Goal: Task Accomplishment & Management: Manage account settings

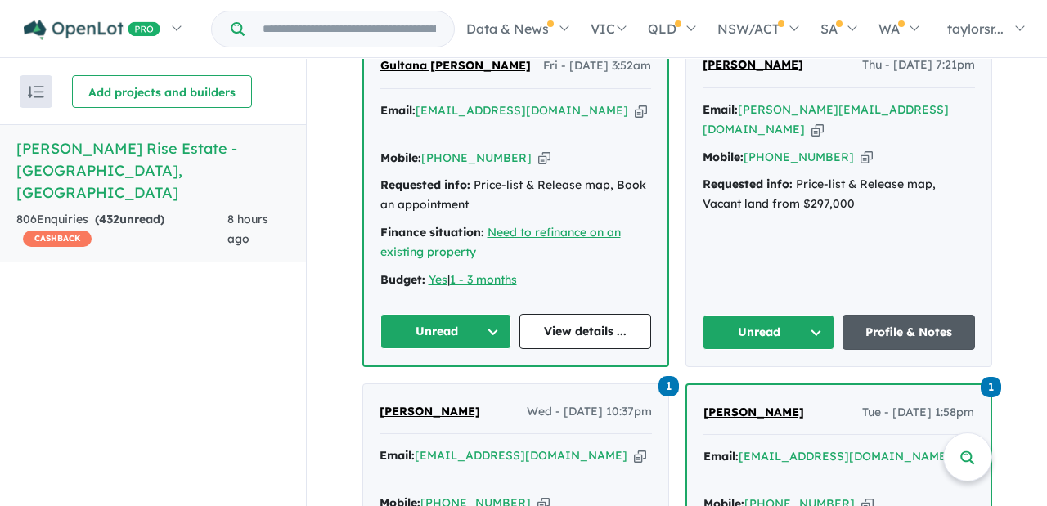
scroll to position [763, 0]
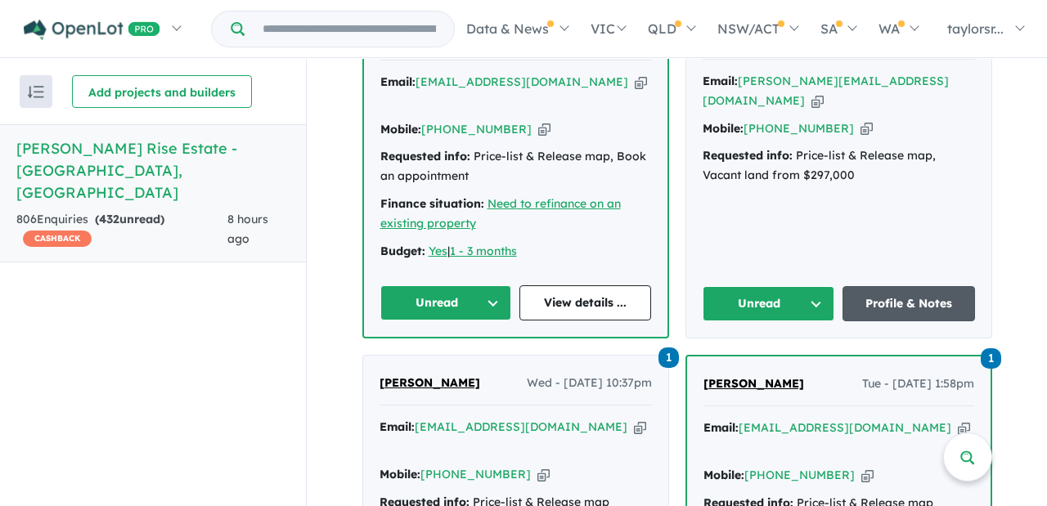
click at [913, 303] on link "Profile & Notes" at bounding box center [908, 303] width 132 height 35
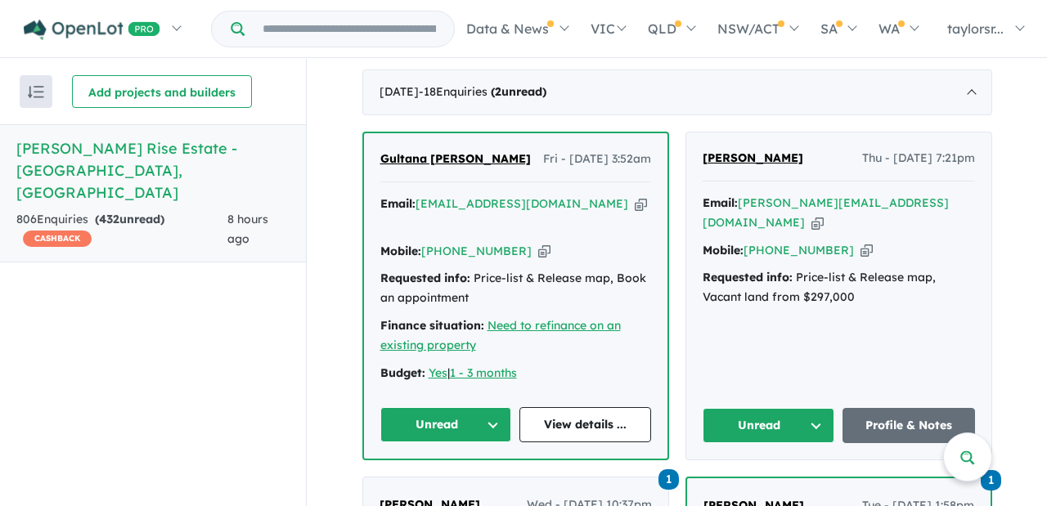
scroll to position [630, 0]
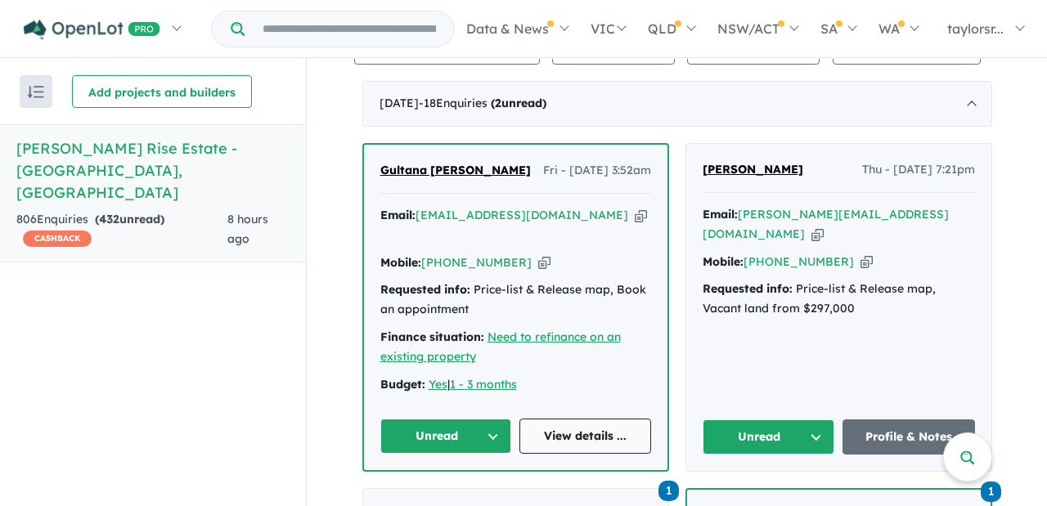
click at [568, 435] on link "View details ..." at bounding box center [585, 436] width 132 height 35
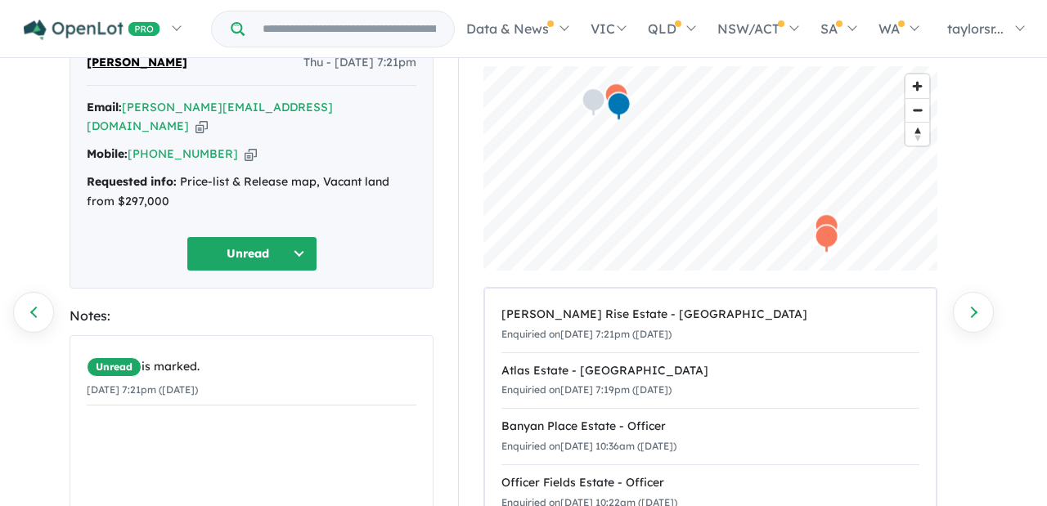
scroll to position [91, 0]
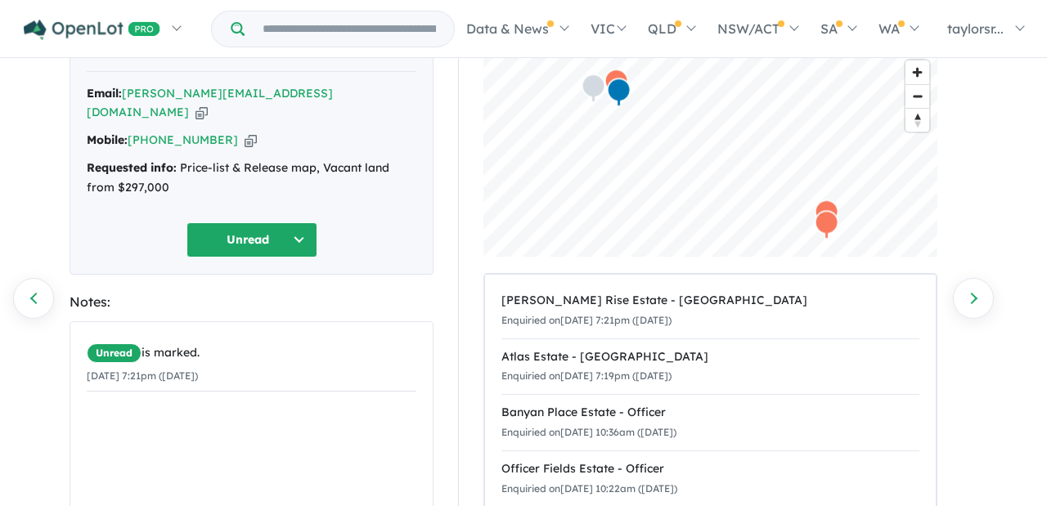
click at [307, 224] on button "Unread" at bounding box center [251, 239] width 131 height 35
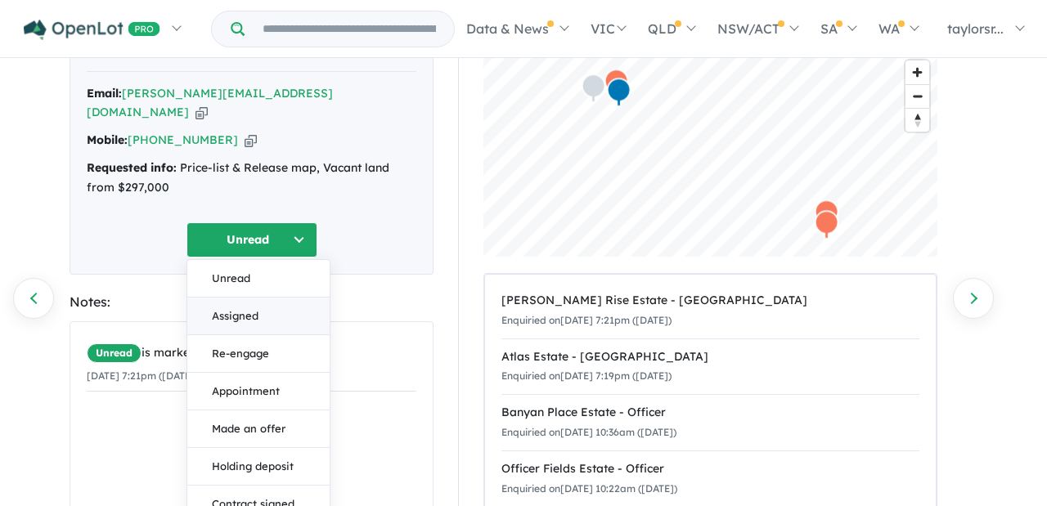
click at [241, 298] on button "Assigned" at bounding box center [258, 317] width 142 height 38
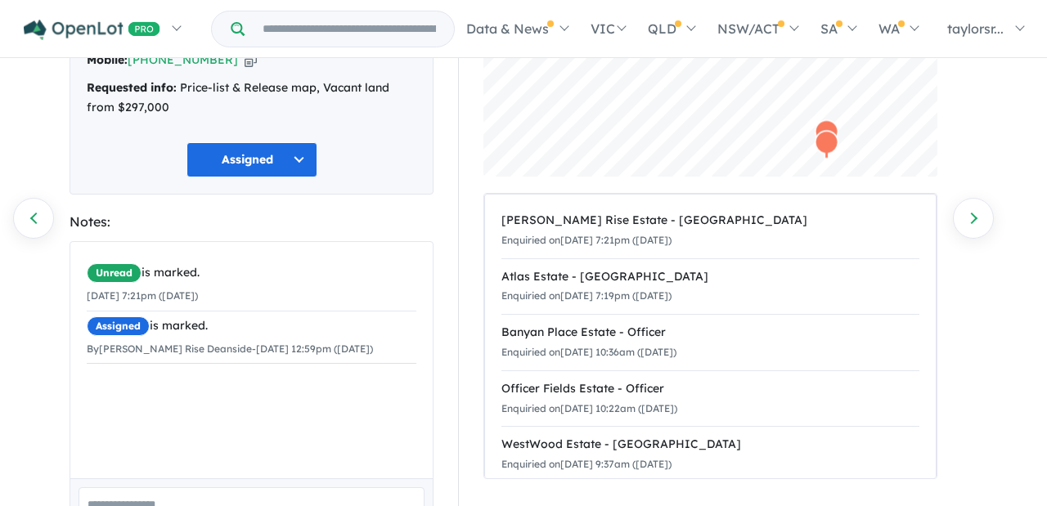
scroll to position [273, 0]
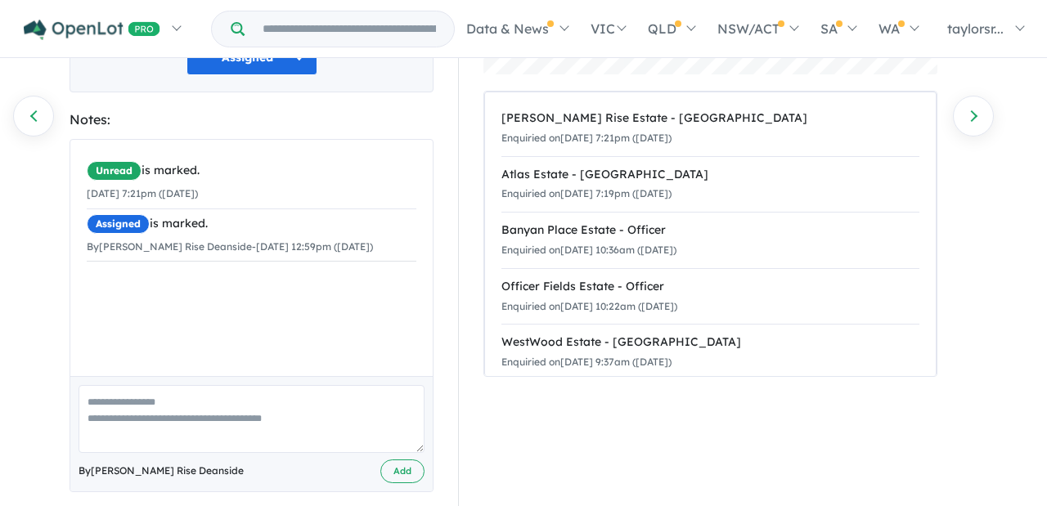
click at [124, 397] on textarea at bounding box center [252, 419] width 346 height 68
paste textarea "**********"
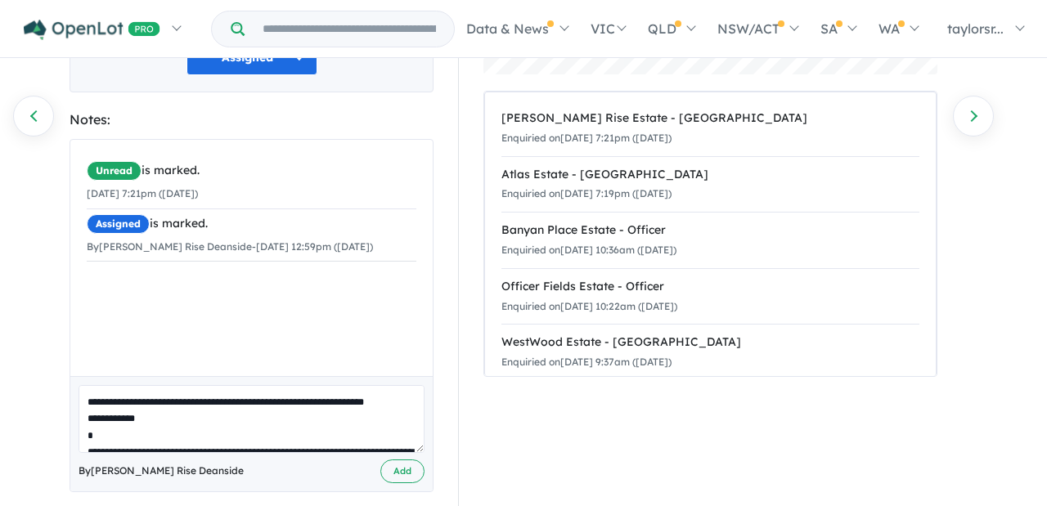
scroll to position [573, 0]
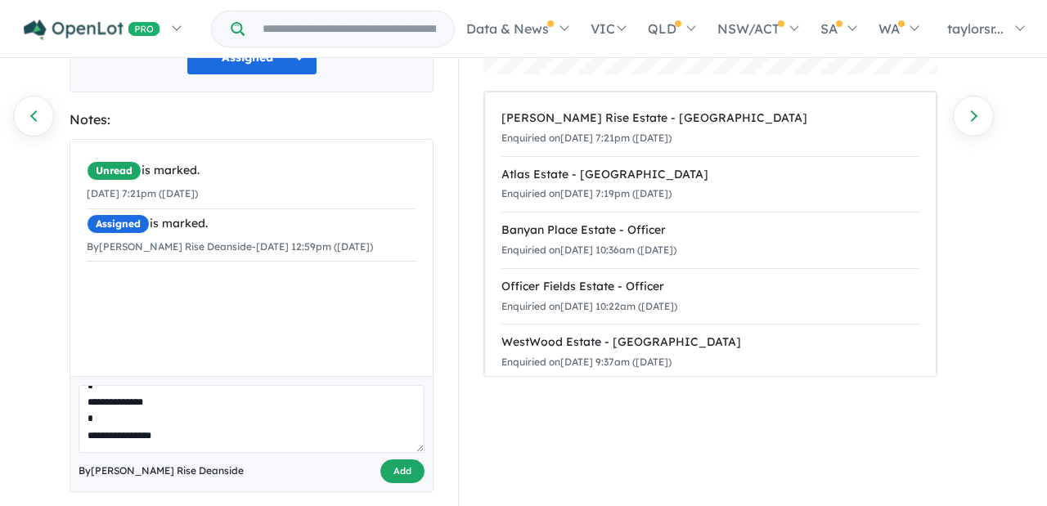
type textarea "**********"
click at [393, 460] on button "Add" at bounding box center [402, 472] width 44 height 24
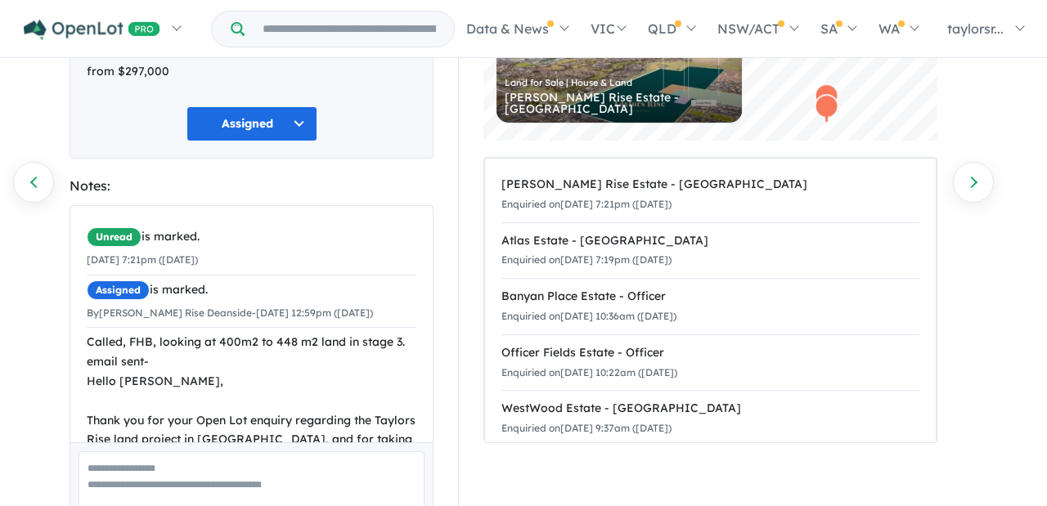
scroll to position [0, 0]
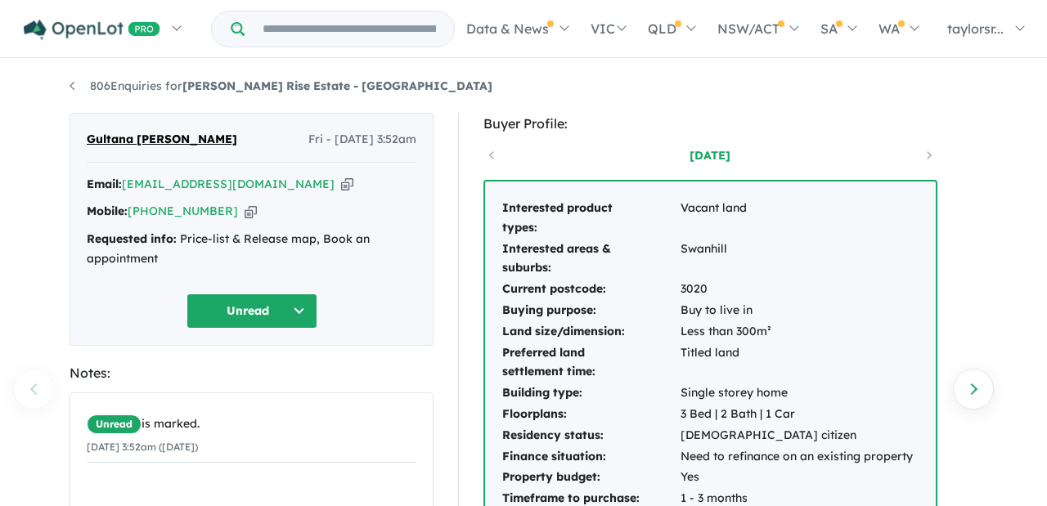
scroll to position [3, 0]
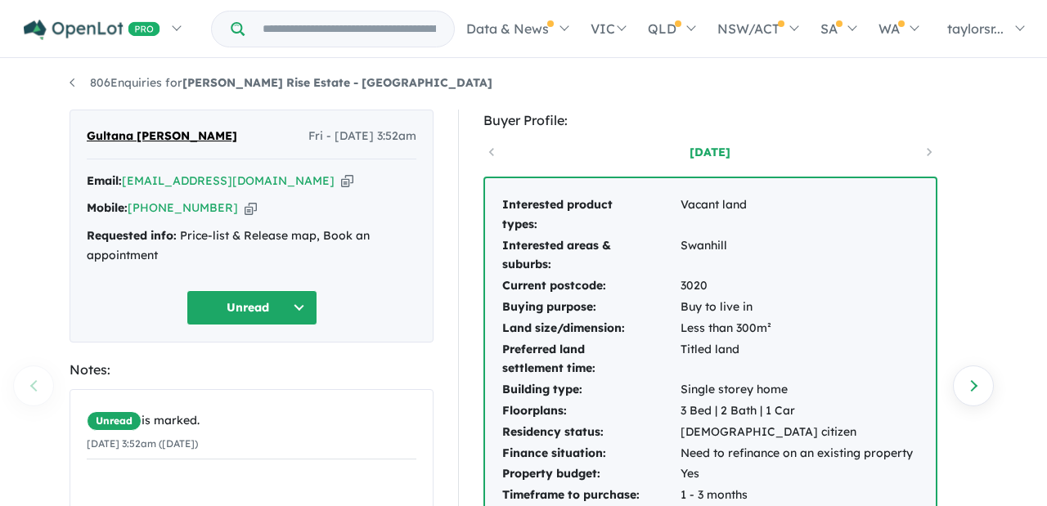
click at [341, 184] on icon "button" at bounding box center [347, 181] width 12 height 17
click at [306, 303] on button "Unread" at bounding box center [251, 307] width 131 height 35
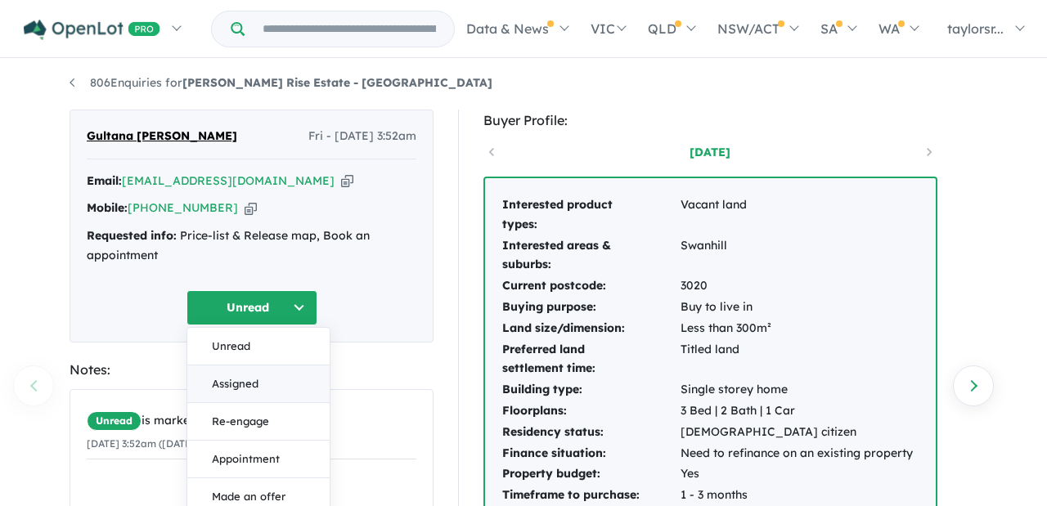
click at [244, 377] on button "Assigned" at bounding box center [258, 385] width 142 height 38
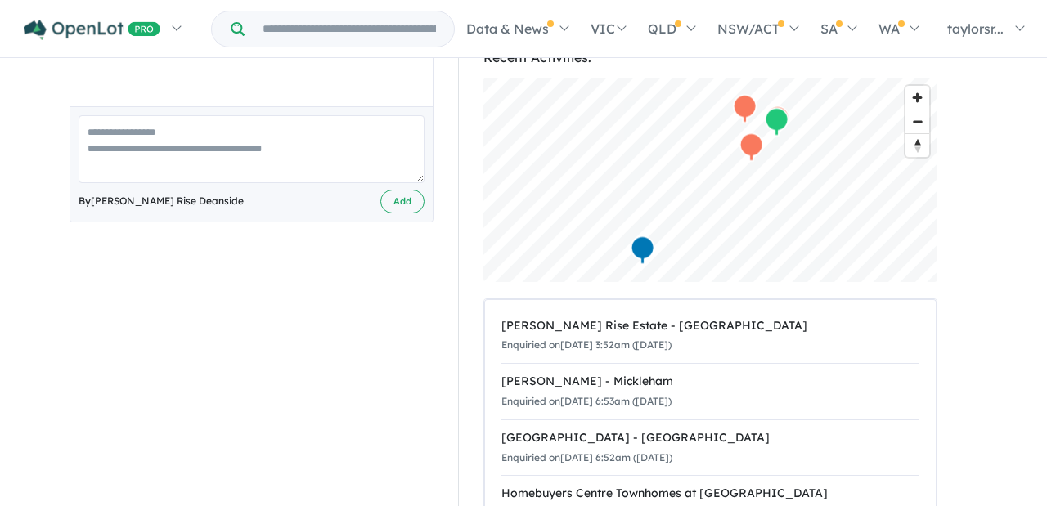
scroll to position [532, 0]
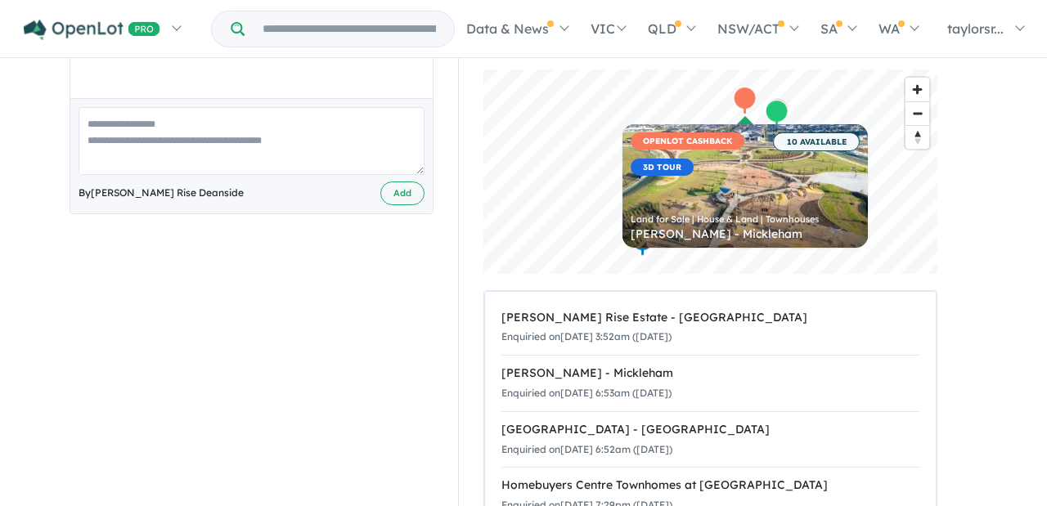
click at [198, 128] on textarea at bounding box center [252, 141] width 346 height 68
paste textarea "**********"
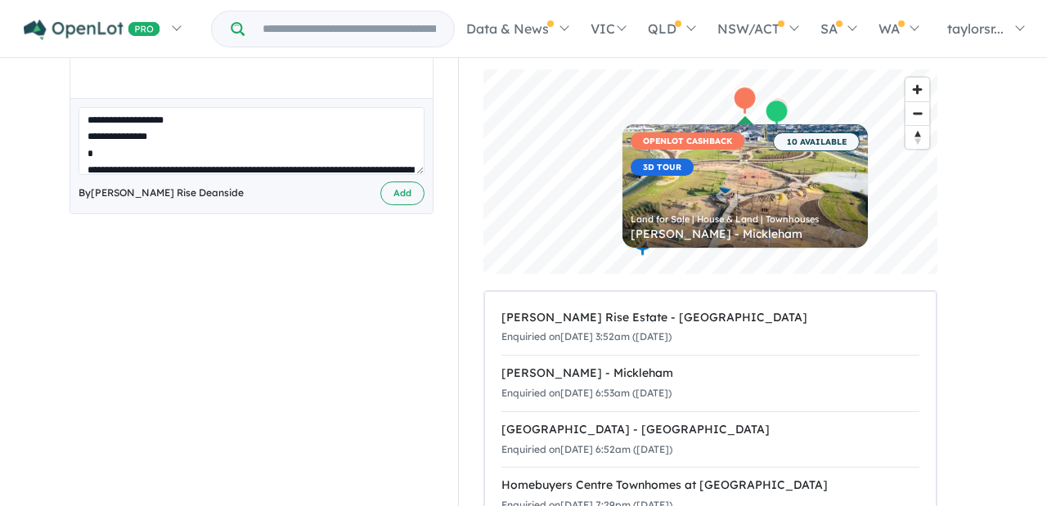
scroll to position [0, 0]
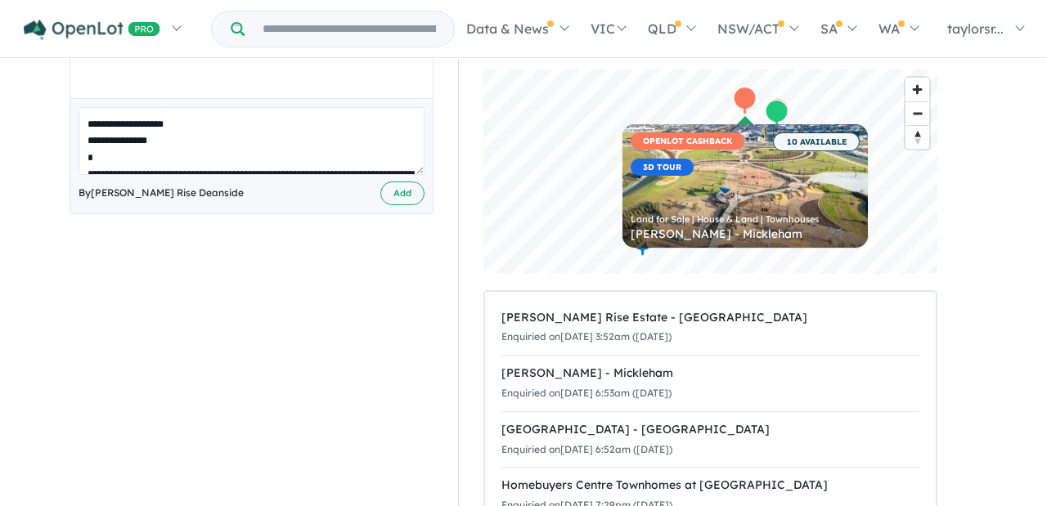
click at [182, 146] on textarea at bounding box center [252, 141] width 346 height 68
type textarea "**********"
click at [407, 183] on button "Add" at bounding box center [402, 194] width 44 height 24
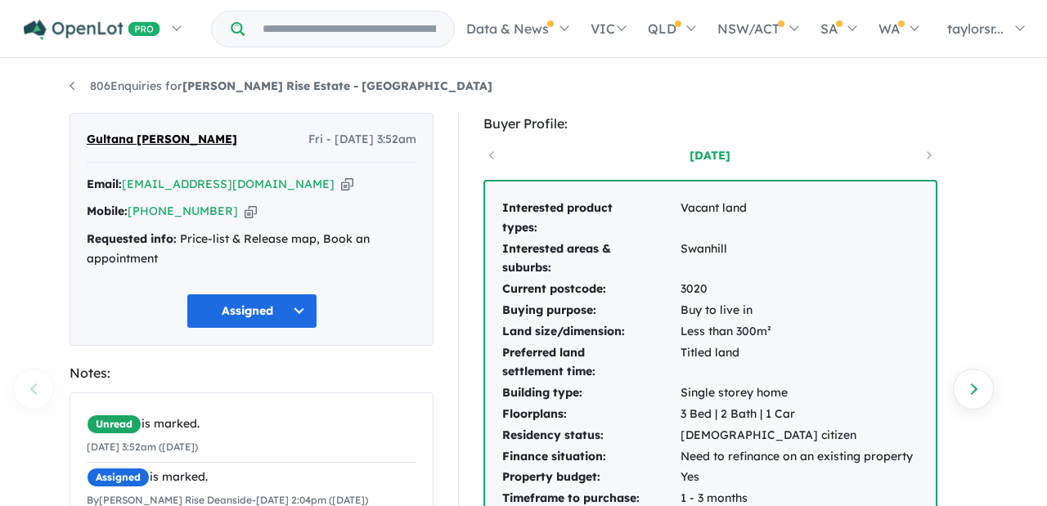
click at [245, 209] on icon "button" at bounding box center [251, 211] width 12 height 17
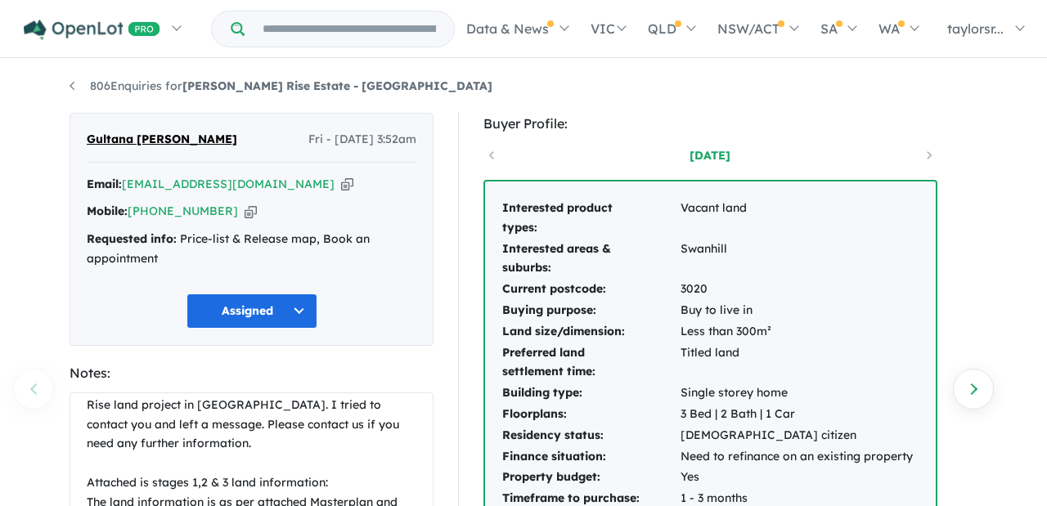
scroll to position [253, 0]
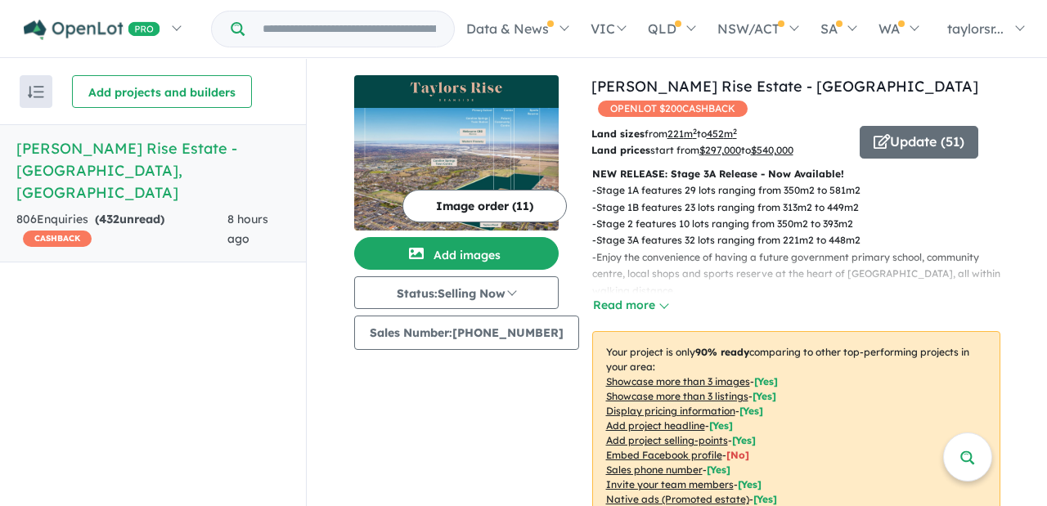
scroll to position [831, 0]
